Goal: Participate in discussion: Engage in conversation with other users on a specific topic

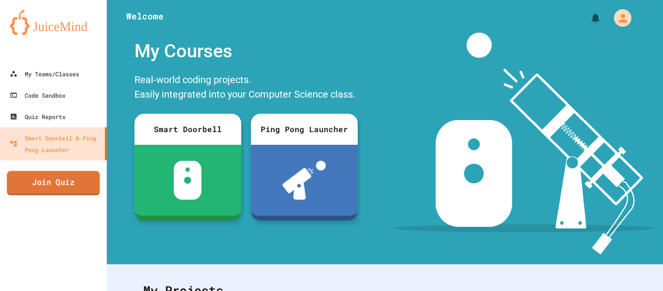
click at [73, 192] on link "Join Quiz" at bounding box center [53, 183] width 93 height 24
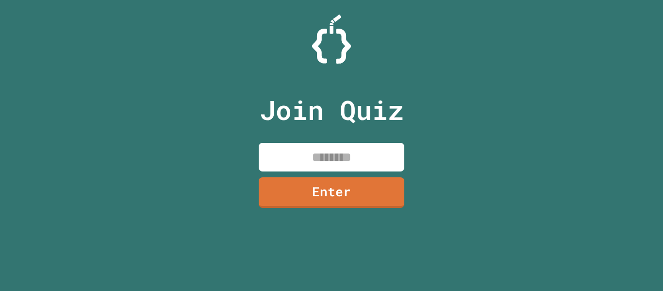
click at [341, 148] on input at bounding box center [332, 157] width 146 height 29
type input "*"
type input "********"
click at [336, 180] on link "Enter" at bounding box center [332, 191] width 142 height 32
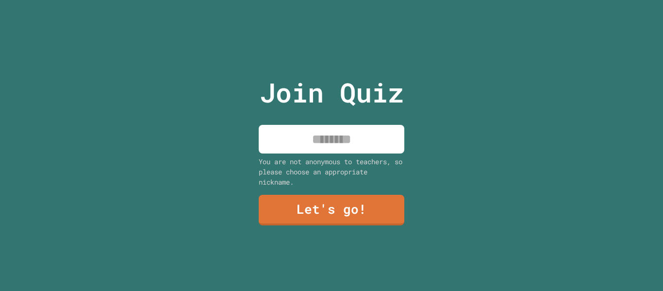
click at [350, 145] on input at bounding box center [332, 139] width 146 height 29
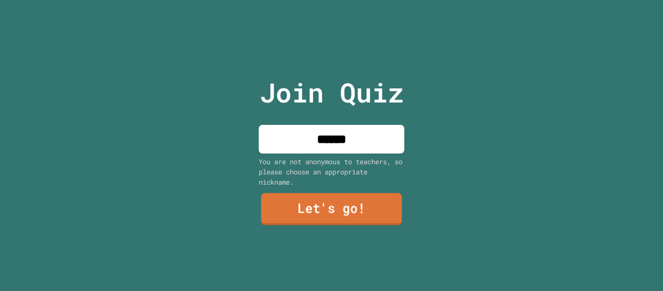
type input "******"
click at [346, 219] on link "Let's go!" at bounding box center [331, 209] width 141 height 32
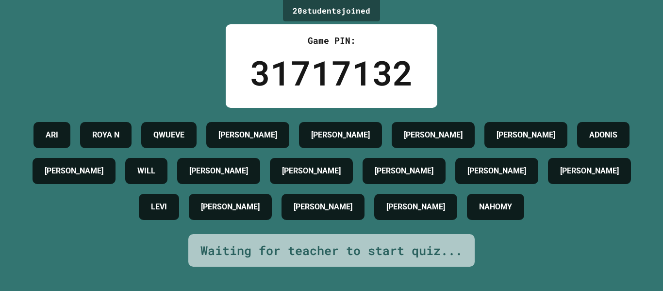
drag, startPoint x: 62, startPoint y: 125, endPoint x: 74, endPoint y: 28, distance: 97.3
click at [74, 28] on div "20 student s joined Game PIN: 31717132 [PERSON_NAME] AIDEN [PERSON_NAME] [PERSO…" at bounding box center [331, 145] width 663 height 291
click at [80, 16] on div "20 student s joined Game PIN: 31717132 [PERSON_NAME] AIDEN [PERSON_NAME] [PERSO…" at bounding box center [331, 145] width 663 height 291
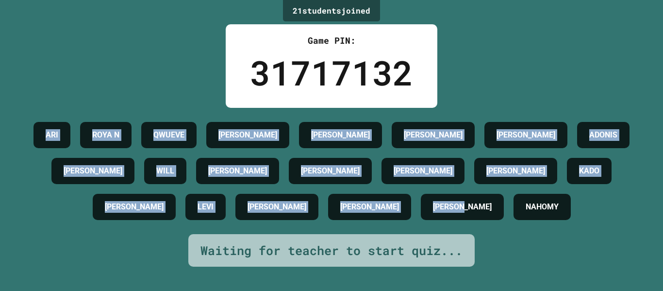
scroll to position [28, 0]
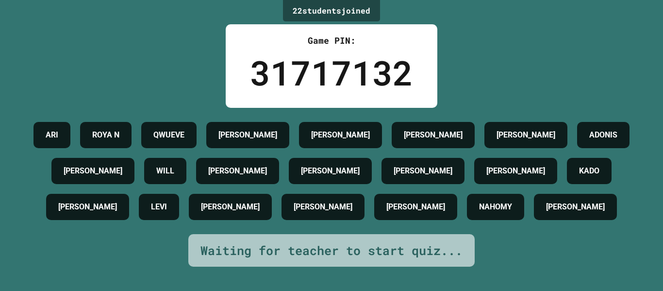
drag, startPoint x: 48, startPoint y: 118, endPoint x: 36, endPoint y: 36, distance: 83.0
click at [35, 36] on div "22 student s joined Game PIN: 31717132 [PERSON_NAME] AIDEN [PERSON_NAME] [PERSO…" at bounding box center [331, 145] width 663 height 291
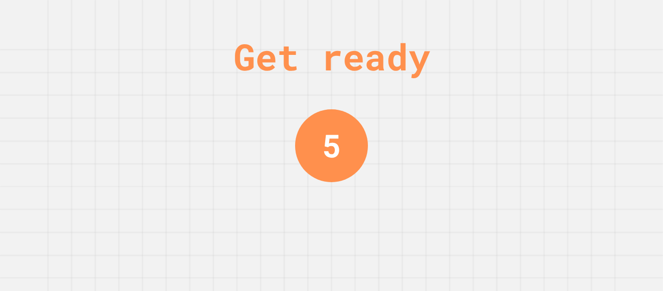
scroll to position [0, 0]
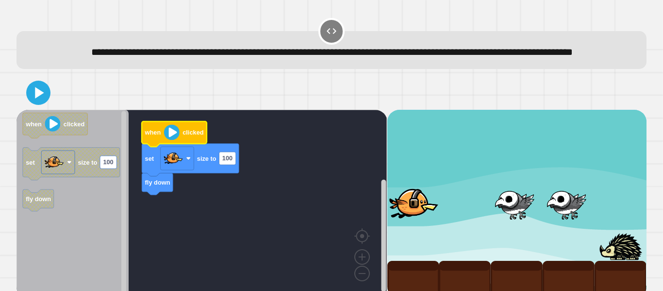
click at [173, 140] on image "Blockly Workspace" at bounding box center [172, 132] width 16 height 16
click at [35, 100] on icon at bounding box center [39, 93] width 11 height 14
click at [171, 168] on image "Blockly Workspace" at bounding box center [173, 158] width 19 height 19
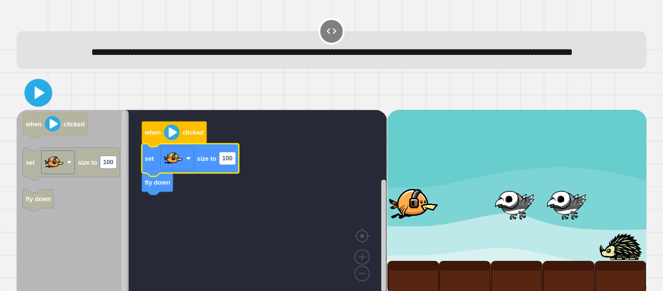
click at [30, 104] on icon at bounding box center [38, 93] width 22 height 22
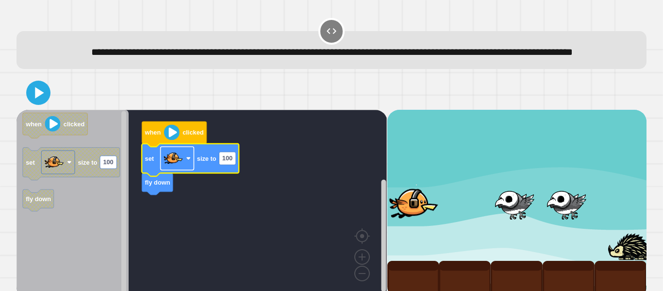
click at [183, 169] on rect "Blockly Workspace" at bounding box center [178, 158] width 34 height 23
click at [219, 165] on rect "Blockly Workspace" at bounding box center [227, 158] width 17 height 13
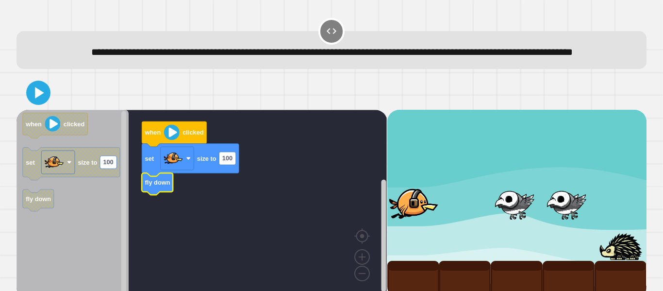
click at [144, 195] on icon "Blockly Workspace" at bounding box center [157, 184] width 31 height 22
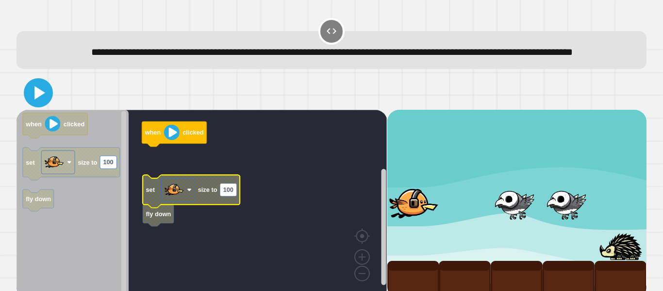
click at [29, 104] on icon at bounding box center [38, 92] width 23 height 23
click at [237, 195] on icon "Blockly Workspace" at bounding box center [191, 191] width 97 height 33
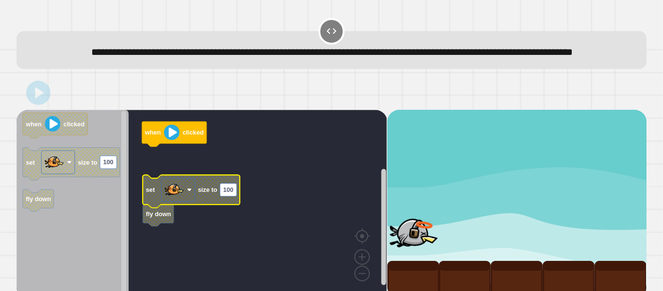
click at [145, 177] on rect "Blockly Workspace" at bounding box center [202, 204] width 370 height 188
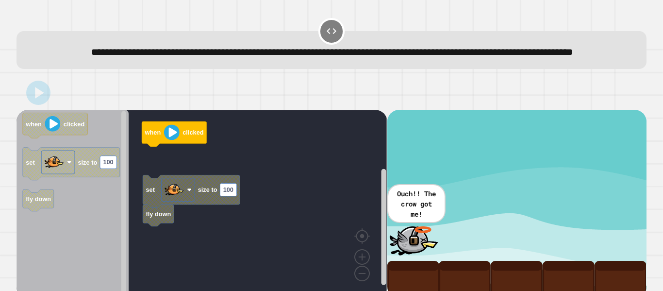
click at [176, 252] on rect "Blockly Workspace" at bounding box center [202, 204] width 370 height 188
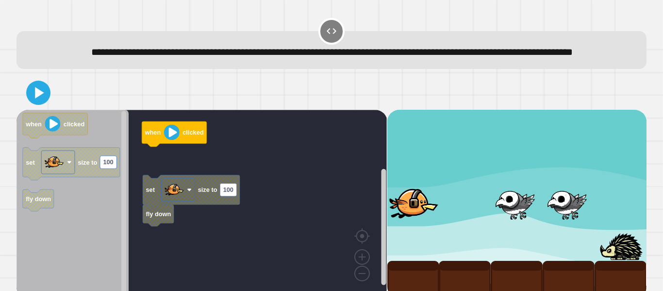
click at [176, 252] on rect "Blockly Workspace" at bounding box center [202, 204] width 370 height 188
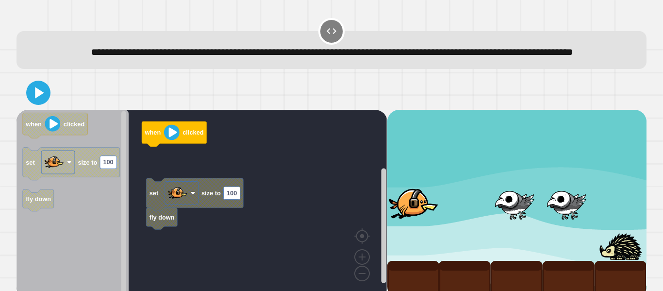
click at [168, 188] on div "when clicked set size to 100 fly down when clicked set size to 100 fly down" at bounding box center [202, 204] width 370 height 188
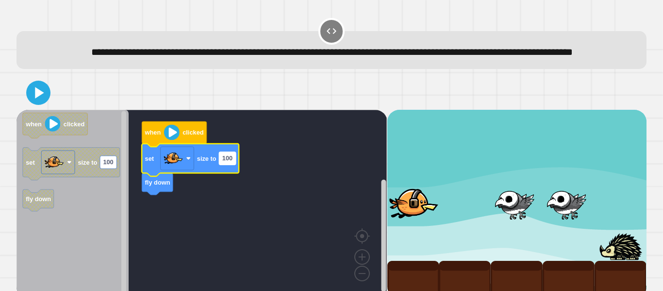
click at [222, 162] on text "100" at bounding box center [227, 158] width 10 height 7
click at [233, 175] on input "***" at bounding box center [227, 174] width 17 height 13
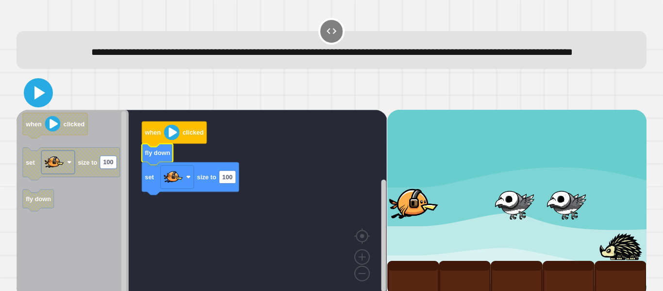
click at [46, 104] on icon at bounding box center [38, 92] width 23 height 23
click at [186, 188] on rect "Blockly Workspace" at bounding box center [178, 176] width 34 height 23
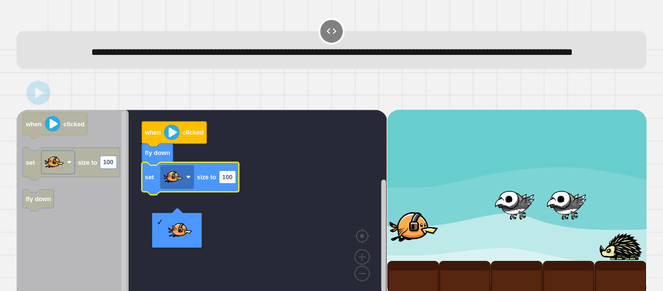
click at [249, 270] on rect "Blockly Workspace" at bounding box center [202, 204] width 370 height 188
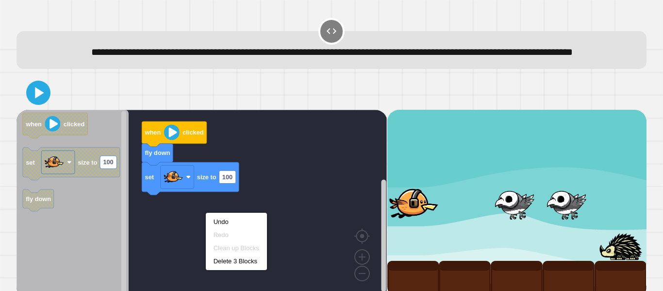
click at [334, 153] on rect "Blockly Workspace" at bounding box center [202, 204] width 370 height 188
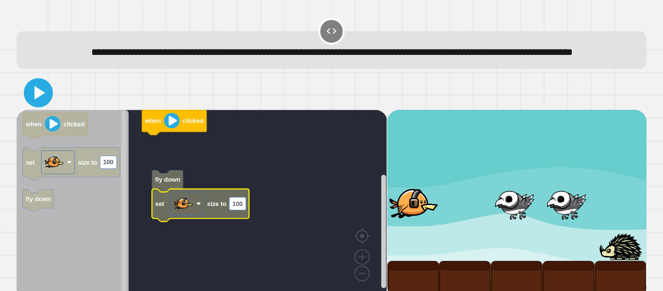
click at [35, 100] on icon at bounding box center [39, 93] width 11 height 14
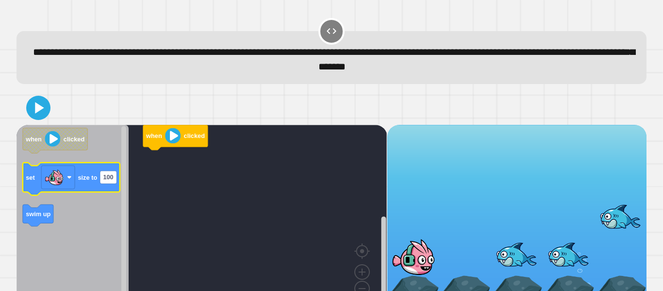
click at [118, 180] on icon "Blockly Workspace" at bounding box center [71, 178] width 97 height 33
click at [113, 180] on text "100" at bounding box center [108, 176] width 10 height 7
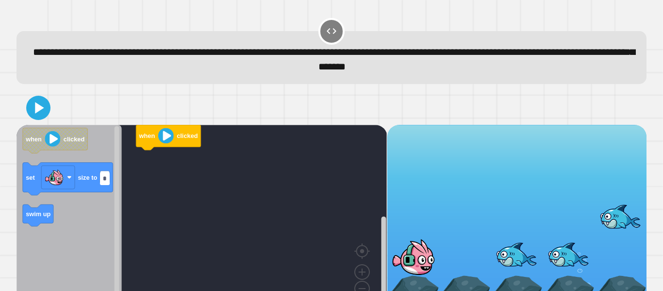
type input "**"
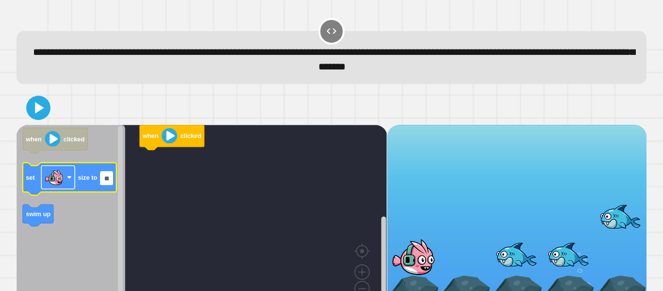
click at [67, 178] on g "Blockly Workspace" at bounding box center [58, 177] width 34 height 23
click at [82, 240] on icon "Blockly Workspace" at bounding box center [71, 219] width 109 height 188
click at [40, 224] on icon "when clicked set size to 50 swim up" at bounding box center [71, 219] width 109 height 188
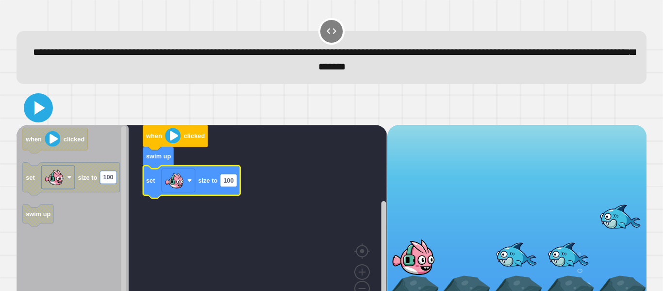
drag, startPoint x: 28, startPoint y: 97, endPoint x: 35, endPoint y: 103, distance: 9.3
click at [33, 101] on icon at bounding box center [38, 107] width 23 height 23
click at [236, 176] on rect "Blockly Workspace" at bounding box center [228, 180] width 17 height 13
type input "***"
click at [39, 105] on icon at bounding box center [39, 108] width 11 height 14
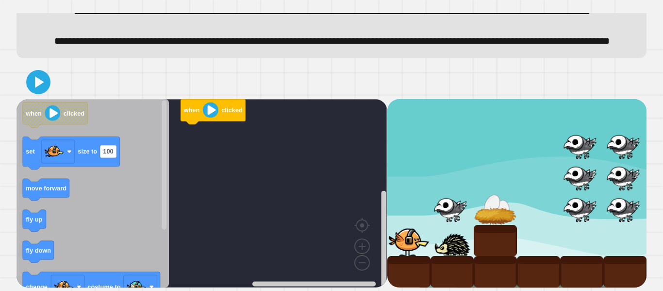
scroll to position [74, 0]
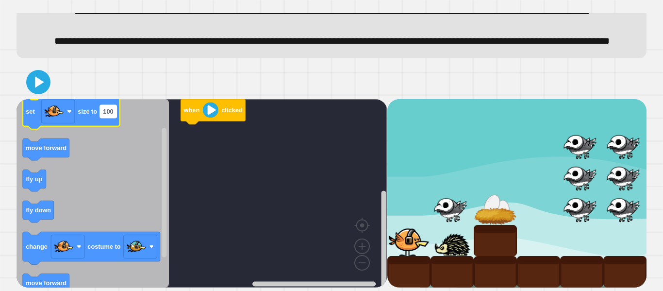
click at [109, 108] on text "100" at bounding box center [108, 111] width 10 height 7
type input "*"
type input "***"
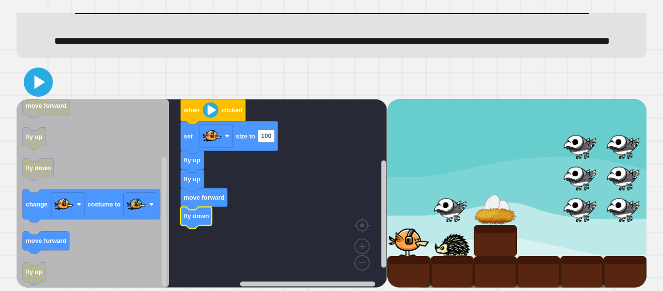
click at [39, 88] on icon at bounding box center [38, 81] width 23 height 23
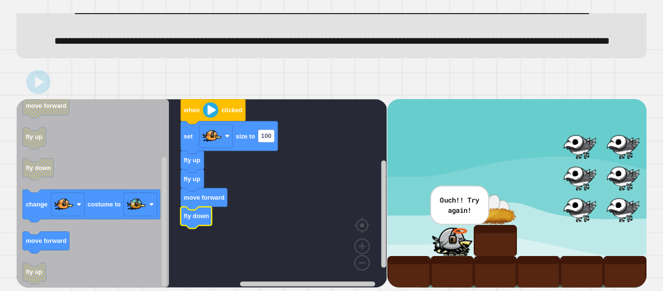
scroll to position [70, 0]
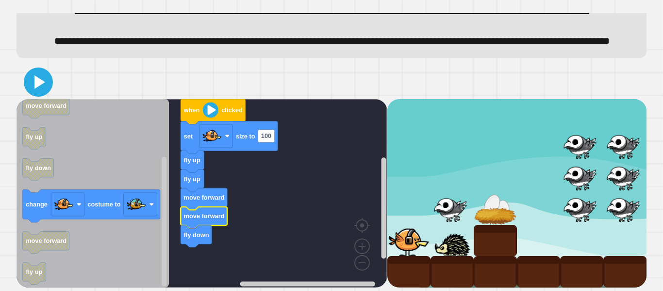
click at [48, 86] on icon at bounding box center [38, 81] width 23 height 23
click at [270, 139] on text "100" at bounding box center [266, 135] width 10 height 7
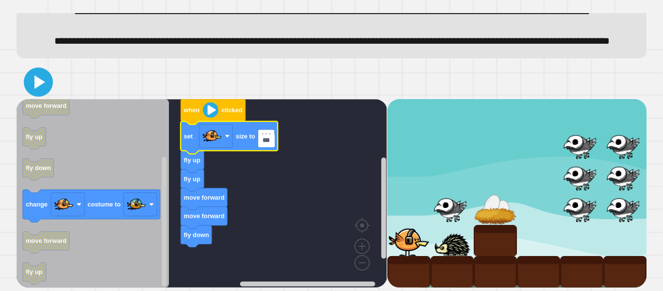
type input "***"
click at [38, 89] on icon at bounding box center [39, 82] width 11 height 14
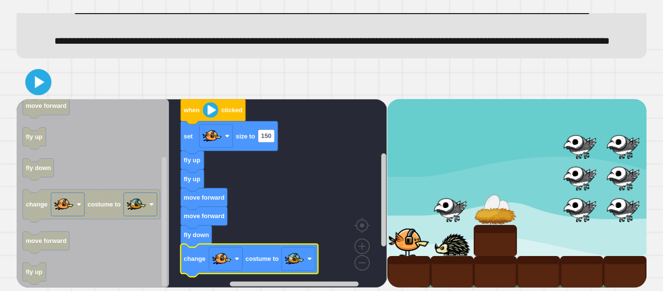
click at [36, 86] on icon at bounding box center [40, 82] width 10 height 12
click at [213, 270] on rect "Blockly Workspace" at bounding box center [226, 258] width 34 height 23
click at [290, 265] on image "Blockly Workspace" at bounding box center [294, 258] width 19 height 19
click at [41, 89] on icon at bounding box center [38, 81] width 23 height 23
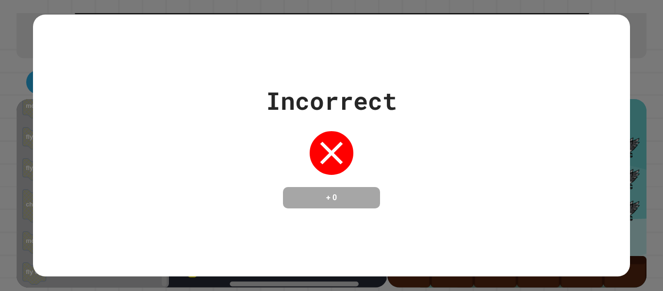
click at [617, 245] on div "Incorrect + 0" at bounding box center [331, 146] width 597 height 262
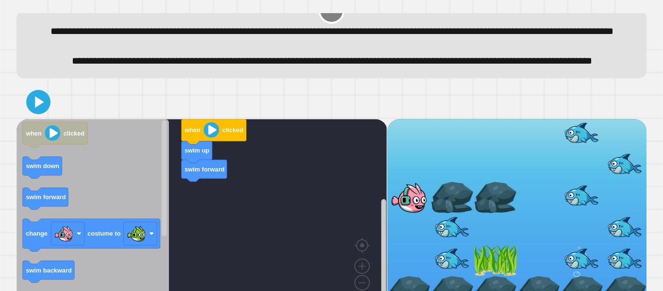
scroll to position [27, 0]
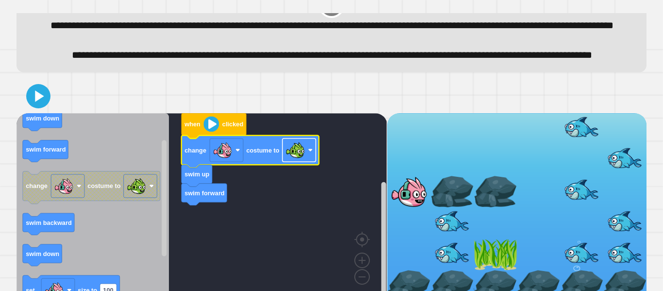
click at [298, 160] on image "Blockly Workspace" at bounding box center [295, 149] width 19 height 19
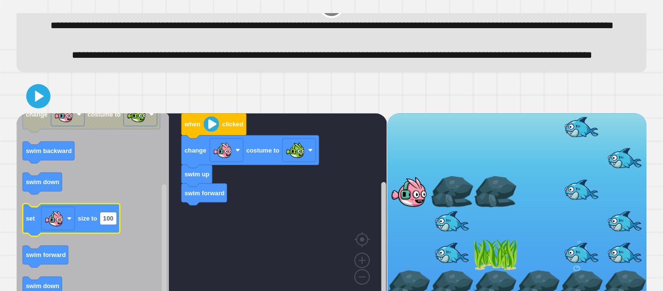
click at [152, 222] on icon "Blockly Workspace" at bounding box center [93, 207] width 152 height 188
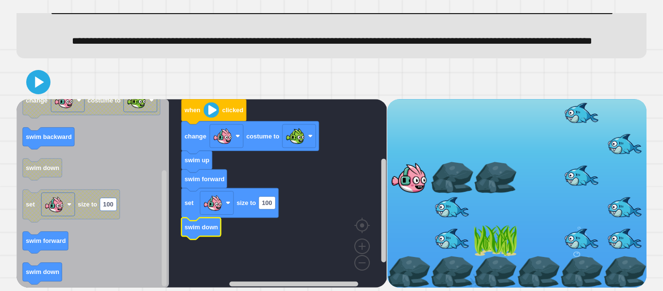
scroll to position [74, 0]
click at [33, 87] on icon at bounding box center [38, 81] width 23 height 23
click at [196, 232] on g "when clicked change costume to swim up swim forward set size to 100 swim down" at bounding box center [209, 193] width 385 height 188
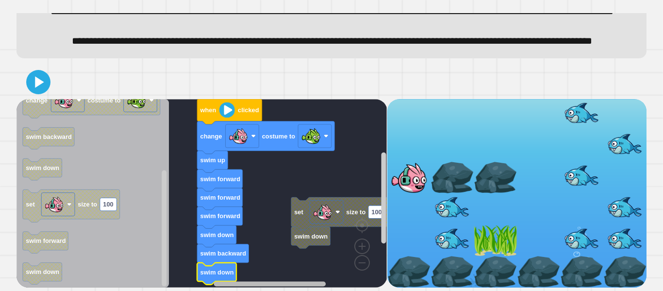
click at [282, 268] on div "set size to 100 swim down when clicked change costume to swim up swim forward s…" at bounding box center [202, 193] width 370 height 188
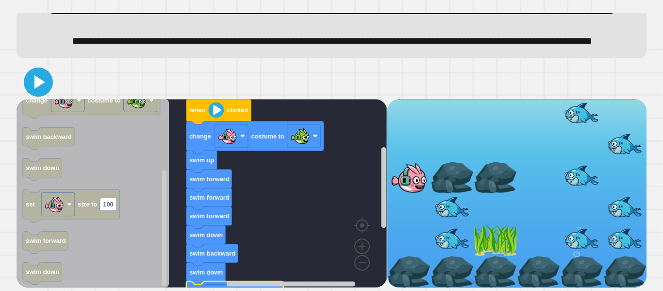
click at [36, 83] on icon at bounding box center [39, 82] width 11 height 14
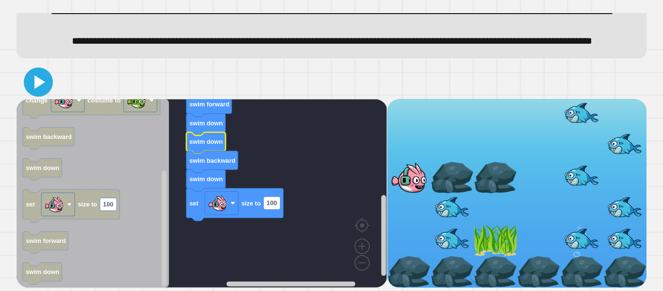
click at [49, 78] on icon at bounding box center [38, 81] width 23 height 23
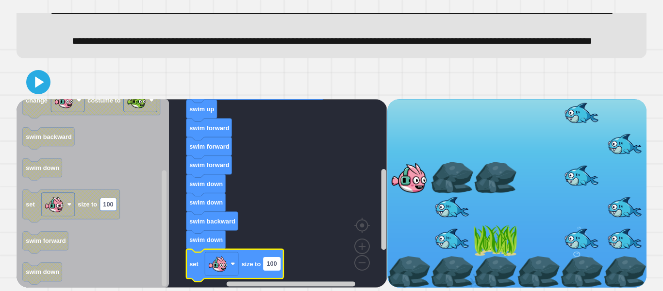
click at [275, 267] on text "100" at bounding box center [272, 263] width 10 height 7
type input "***"
drag, startPoint x: 29, startPoint y: 77, endPoint x: 34, endPoint y: 80, distance: 5.3
click at [31, 78] on icon at bounding box center [38, 81] width 23 height 23
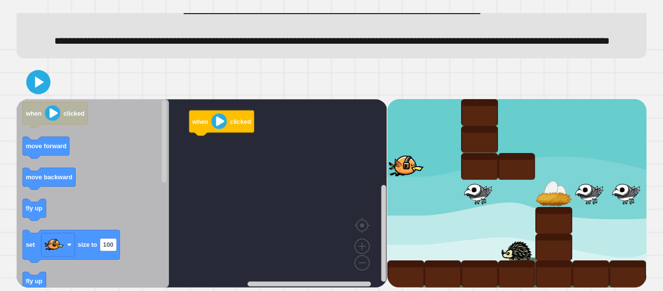
scroll to position [59, 0]
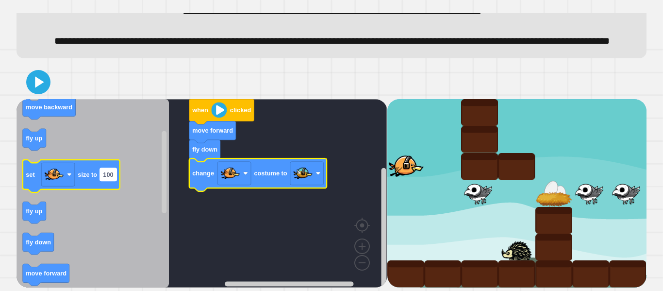
click at [115, 179] on rect "Blockly Workspace" at bounding box center [108, 174] width 17 height 13
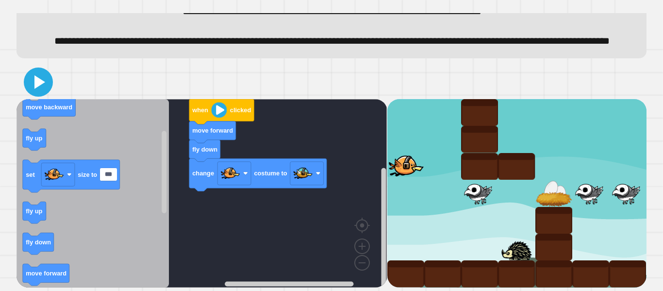
type input "***"
click at [43, 85] on icon at bounding box center [38, 81] width 23 height 23
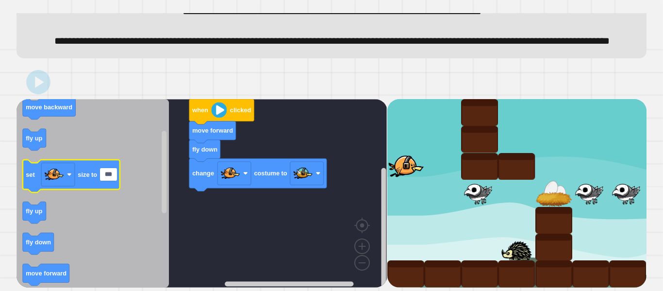
click at [64, 187] on icon "Blockly Workspace" at bounding box center [71, 176] width 97 height 33
click at [68, 179] on rect "Blockly Workspace" at bounding box center [58, 174] width 34 height 23
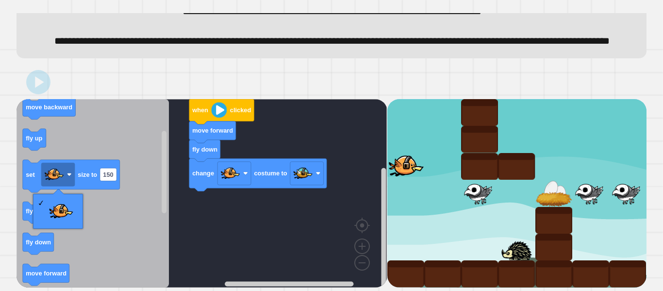
click at [116, 218] on icon "Blockly Workspace" at bounding box center [93, 193] width 152 height 188
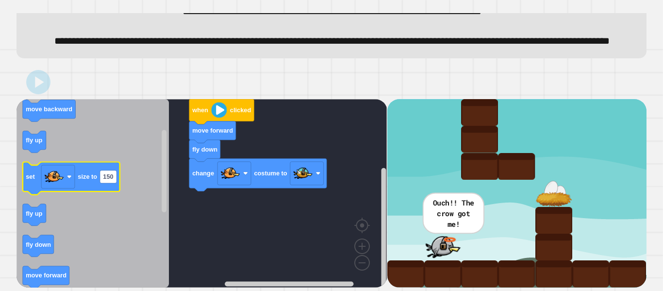
click at [25, 176] on icon "when clicked move forward move backward fly up set size to 150 fly up fly down …" at bounding box center [93, 193] width 152 height 188
click at [41, 178] on g "set size to 150" at bounding box center [71, 178] width 97 height 33
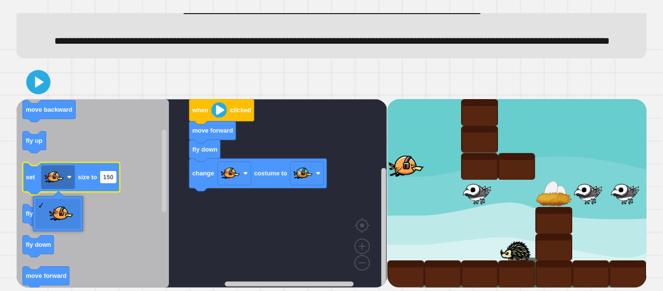
click at [32, 179] on text "set" at bounding box center [30, 176] width 9 height 7
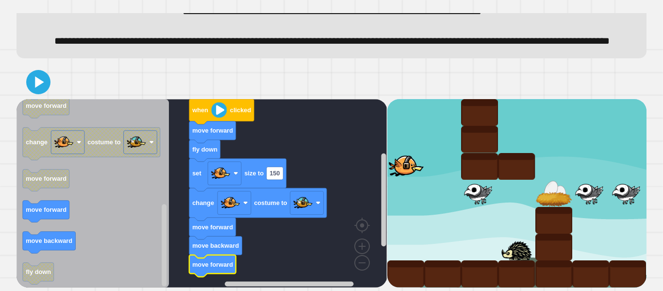
click at [53, 77] on div at bounding box center [332, 82] width 630 height 34
click at [29, 89] on icon at bounding box center [38, 81] width 23 height 23
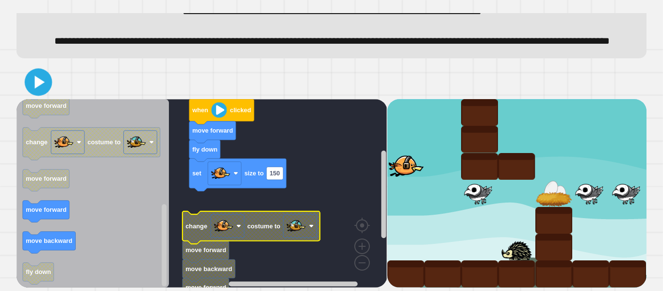
click at [33, 79] on icon at bounding box center [39, 82] width 22 height 22
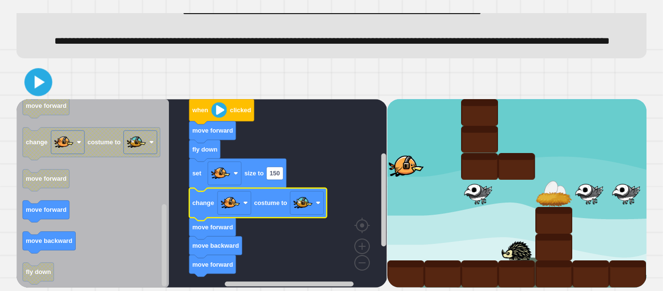
click at [39, 81] on icon at bounding box center [39, 81] width 10 height 13
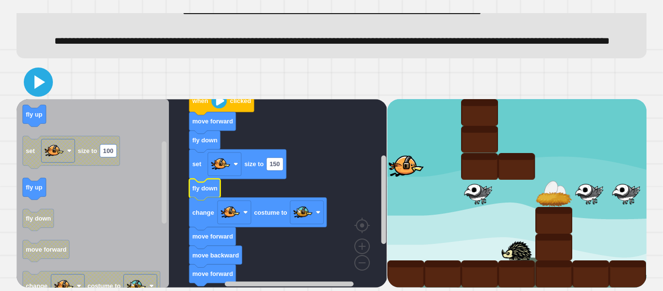
click at [45, 94] on icon at bounding box center [38, 81] width 23 height 23
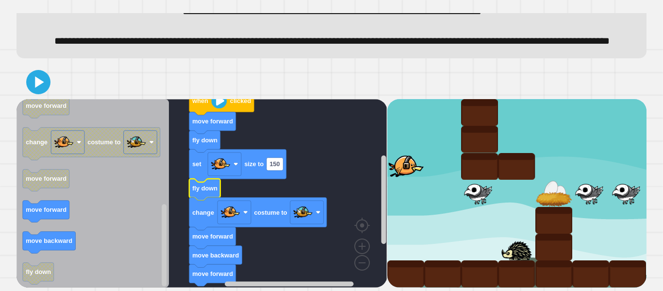
drag, startPoint x: 406, startPoint y: 172, endPoint x: 477, endPoint y: 205, distance: 78.0
click at [516, 213] on div at bounding box center [516, 193] width 259 height 188
click at [36, 99] on div at bounding box center [332, 82] width 630 height 34
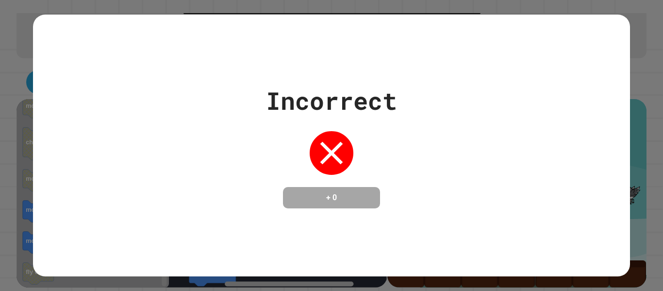
click at [656, 239] on div "Incorrect + 0" at bounding box center [331, 145] width 663 height 291
click at [619, 242] on div "Incorrect + 0" at bounding box center [331, 146] width 597 height 262
click at [622, 240] on div "Incorrect + 0" at bounding box center [331, 146] width 597 height 262
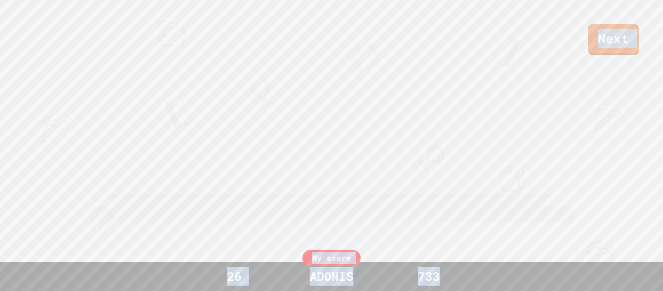
click at [624, 235] on div "Next [PERSON_NAME] [PERSON_NAME] View leaderboard" at bounding box center [331, 145] width 663 height 291
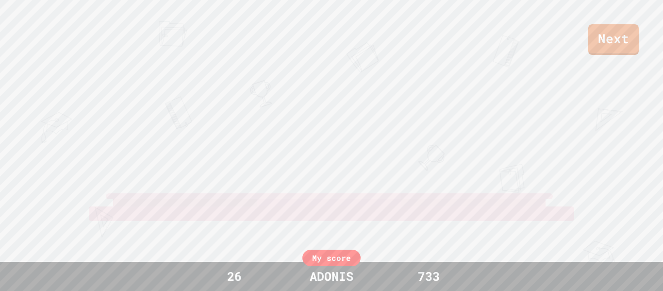
click at [624, 233] on div "Next [PERSON_NAME] [PERSON_NAME] View leaderboard" at bounding box center [331, 145] width 663 height 291
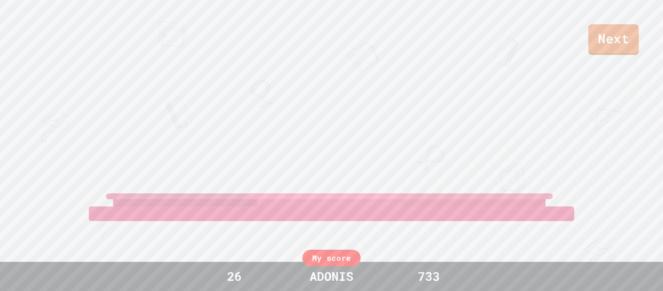
click at [624, 233] on div "Next [PERSON_NAME] [PERSON_NAME] View leaderboard" at bounding box center [331, 145] width 663 height 291
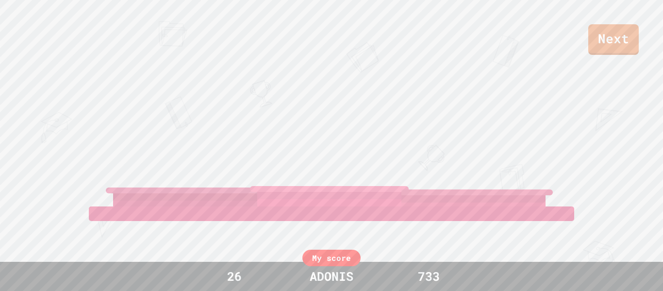
click at [624, 233] on div "Next [PERSON_NAME] [PERSON_NAME] View leaderboard" at bounding box center [331, 145] width 663 height 291
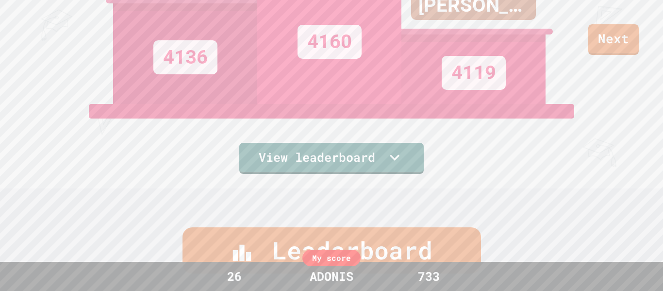
scroll to position [0, 0]
